Goal: Task Accomplishment & Management: Complete application form

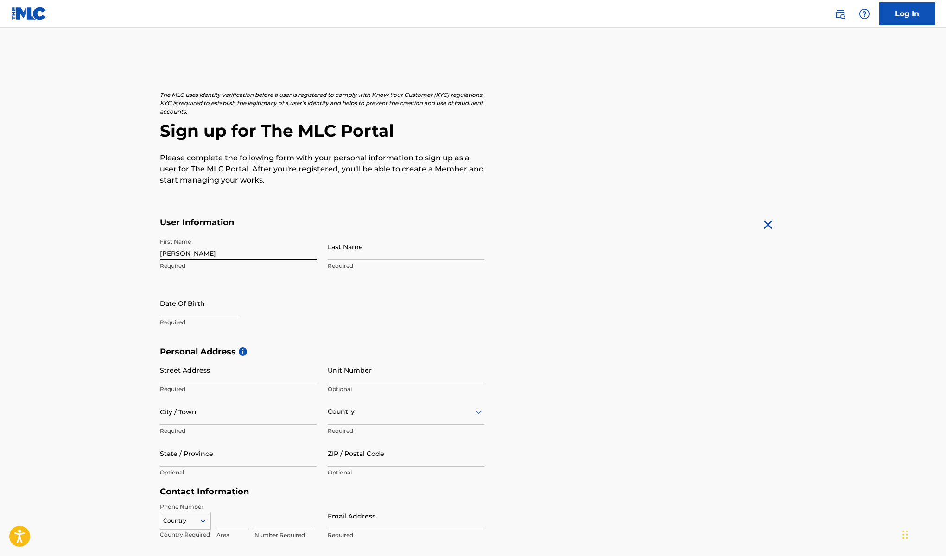
type input "[PERSON_NAME]"
select select "7"
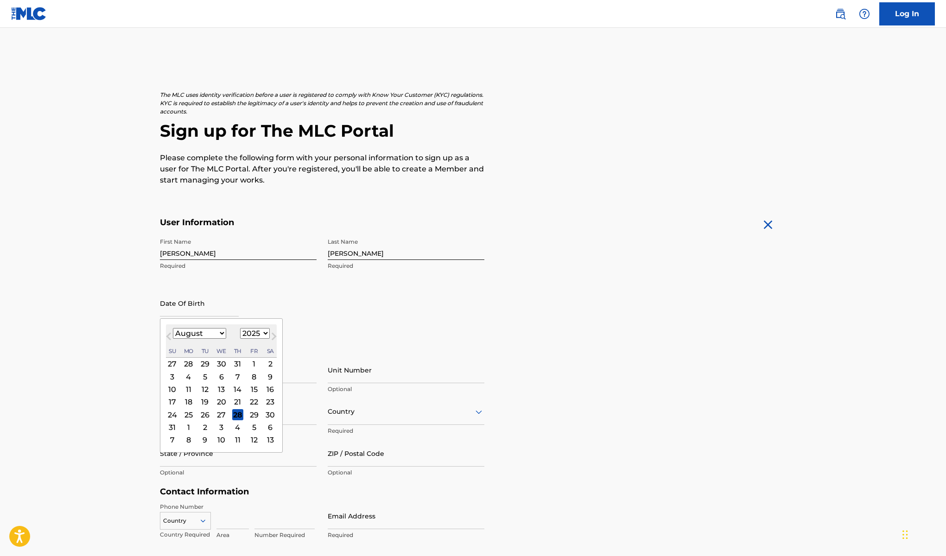
select select "1995"
click at [198, 328] on div "January February March April May June July August September October November De…" at bounding box center [199, 333] width 53 height 11
select select "5"
click at [249, 414] on div "30" at bounding box center [253, 414] width 11 height 11
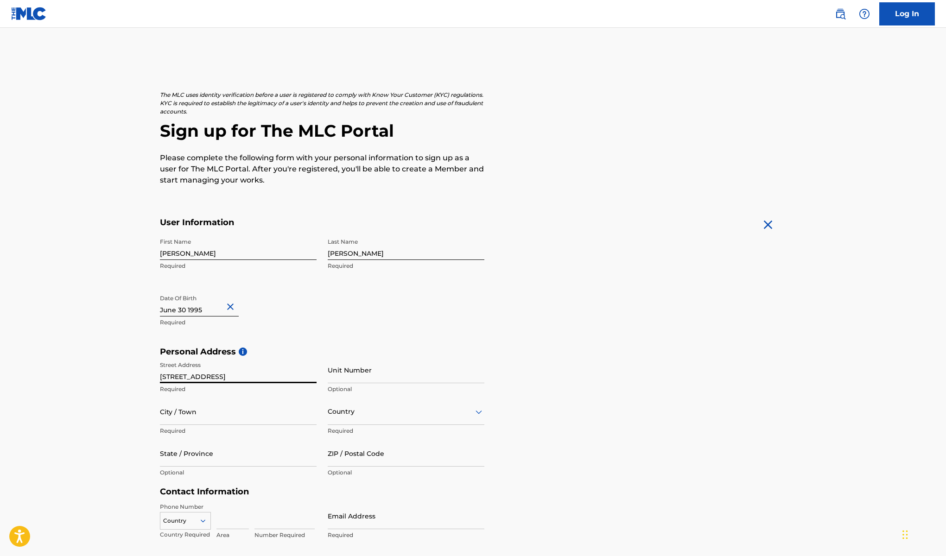
type input "[STREET_ADDRESS]"
type input "[GEOGRAPHIC_DATA]"
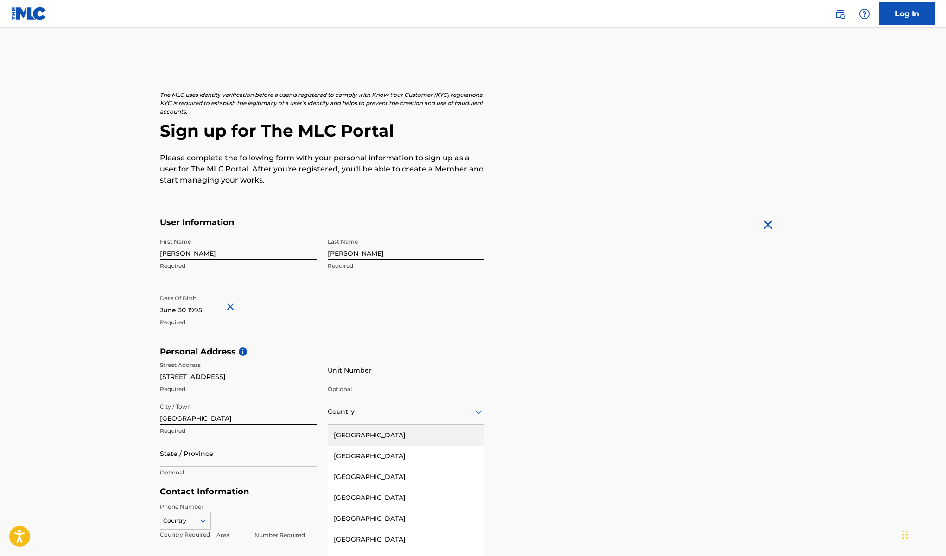
click at [344, 414] on div at bounding box center [406, 412] width 157 height 12
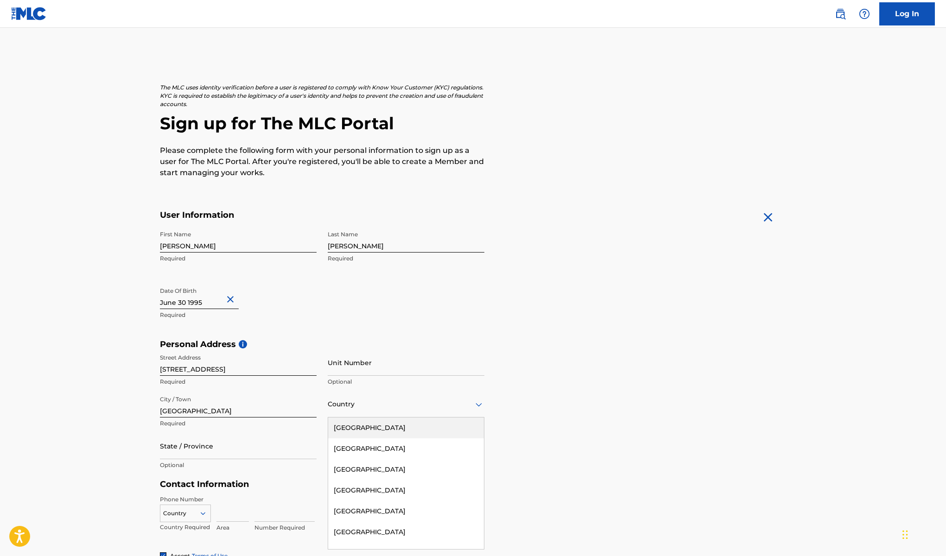
scroll to position [8, 0]
click at [355, 426] on div "[GEOGRAPHIC_DATA]" at bounding box center [406, 427] width 156 height 21
click at [268, 447] on div "State / Province" at bounding box center [238, 445] width 157 height 26
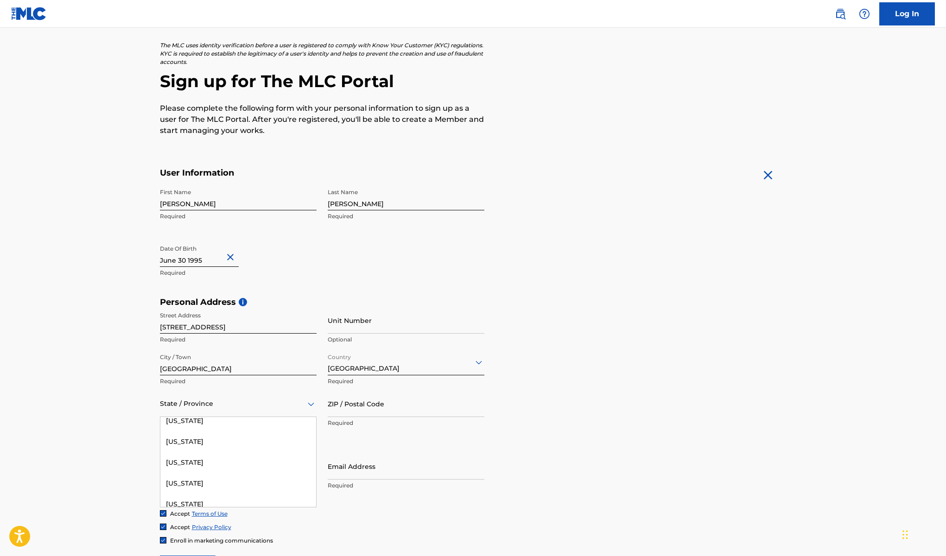
scroll to position [209, 0]
click at [183, 428] on div "[US_STATE]" at bounding box center [238, 426] width 156 height 21
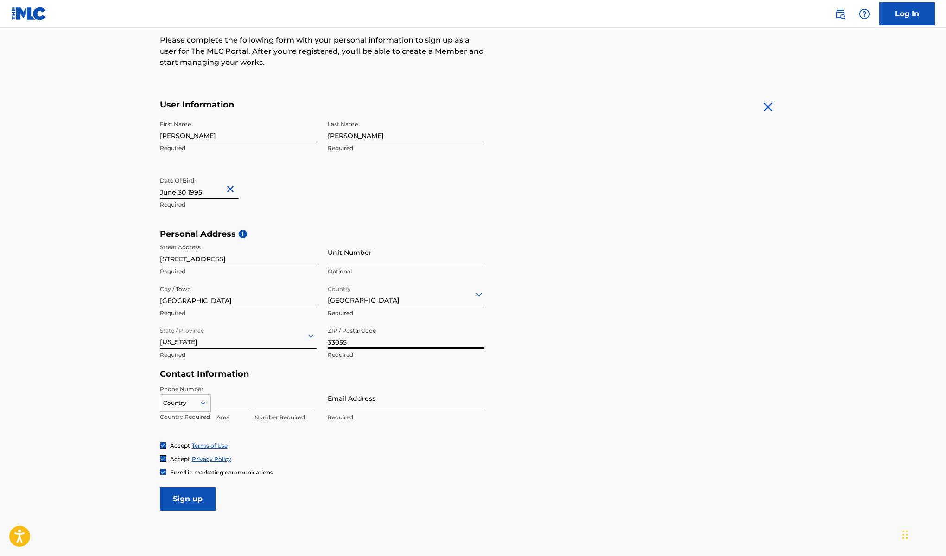
scroll to position [134, 0]
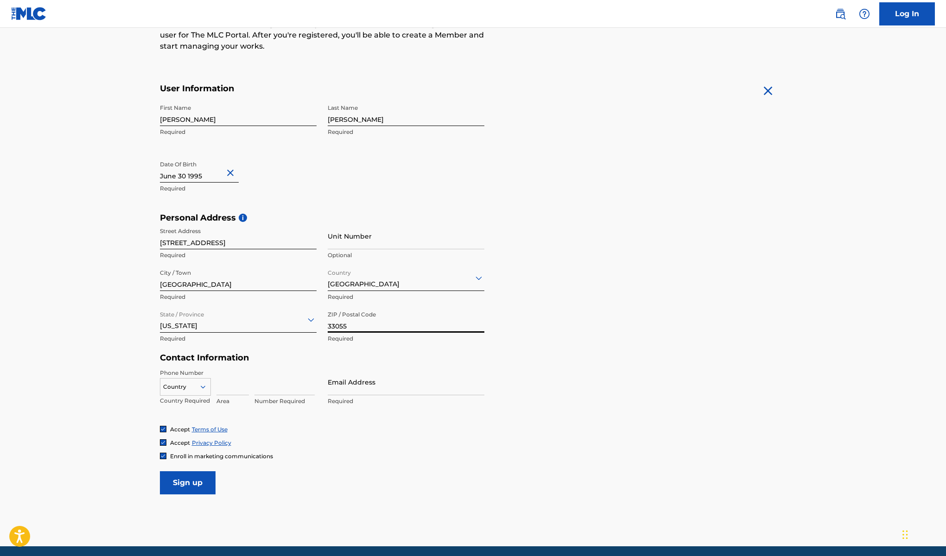
type input "33055"
click at [228, 387] on input at bounding box center [232, 382] width 32 height 26
type input "754"
type input "3647014"
type input "[EMAIL_ADDRESS][DOMAIN_NAME]"
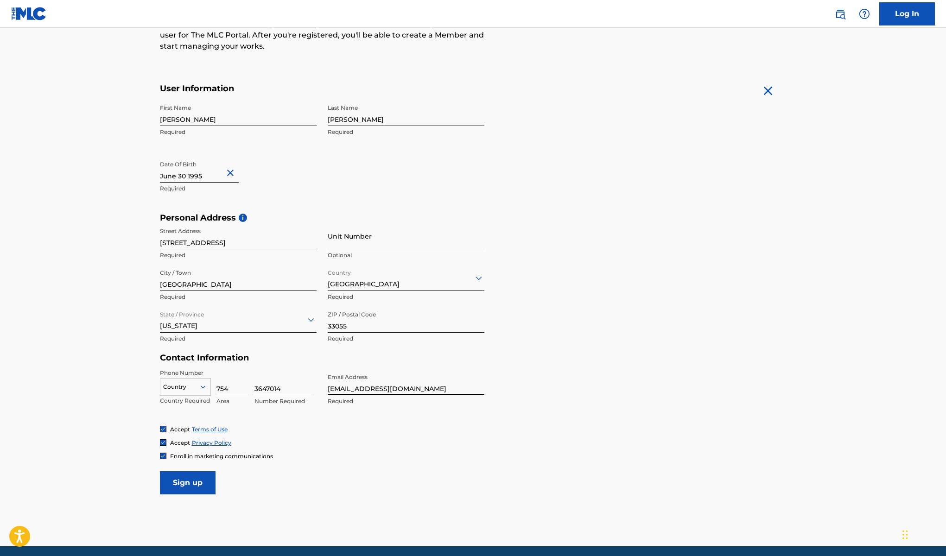
click at [124, 374] on main "The MLC uses identity verification before a user is registered to comply with K…" at bounding box center [473, 220] width 946 height 652
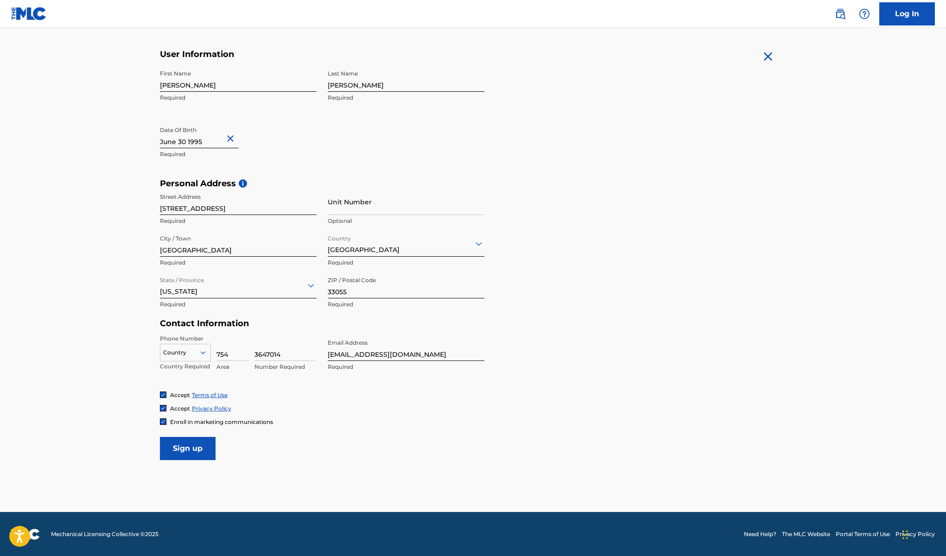
scroll to position [168, 0]
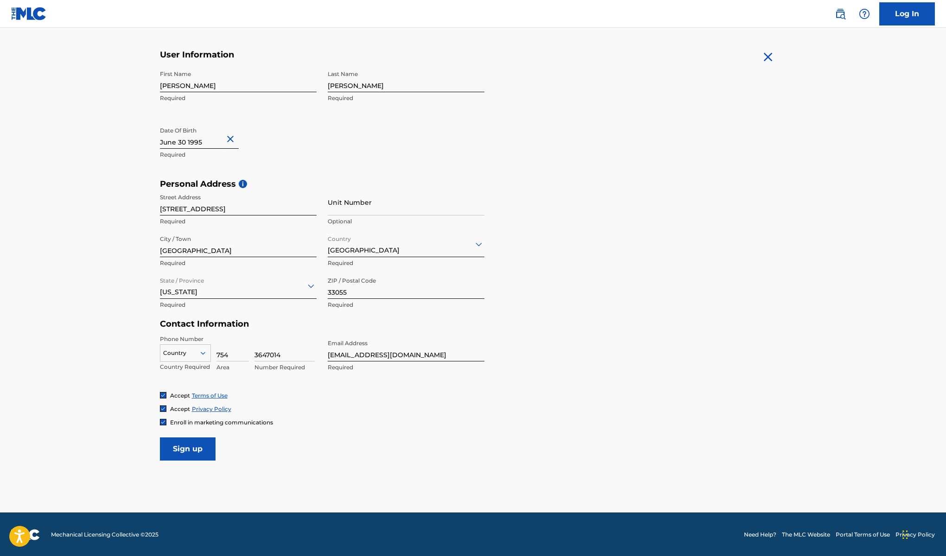
click at [170, 449] on input "Sign up" at bounding box center [188, 448] width 56 height 23
click at [184, 358] on div "US, [GEOGRAPHIC_DATA] +1, 1 of 216. 216 results available. Use Up and Down to c…" at bounding box center [185, 351] width 51 height 14
click at [196, 371] on div "US, [GEOGRAPHIC_DATA] +1" at bounding box center [185, 376] width 50 height 36
click at [199, 441] on input "Sign up" at bounding box center [188, 448] width 56 height 23
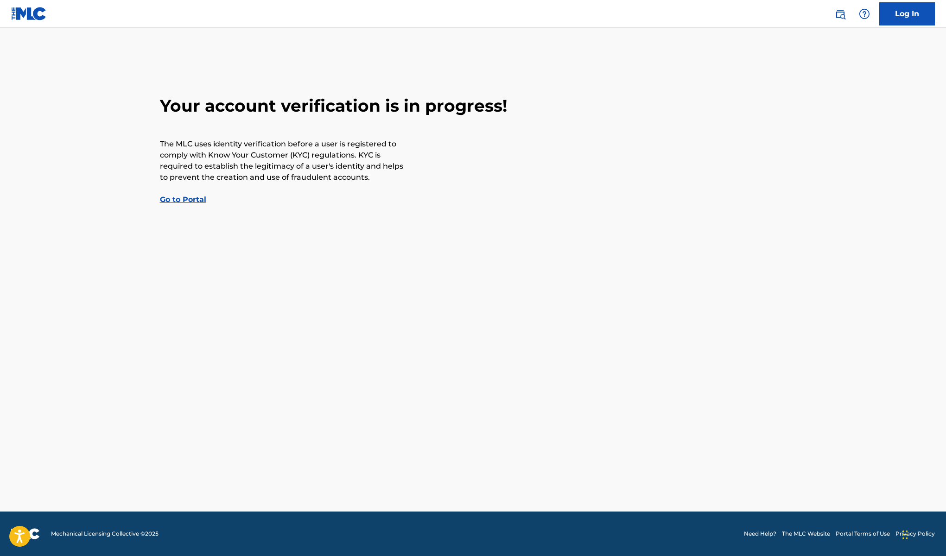
click at [190, 201] on link "Go to Portal" at bounding box center [183, 199] width 46 height 9
